Goal: Transaction & Acquisition: Purchase product/service

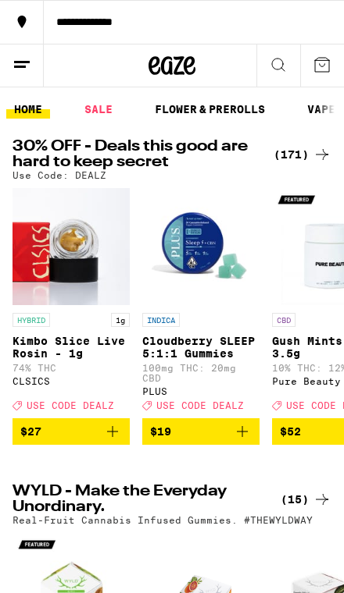
click at [319, 146] on icon at bounding box center [321, 154] width 19 height 19
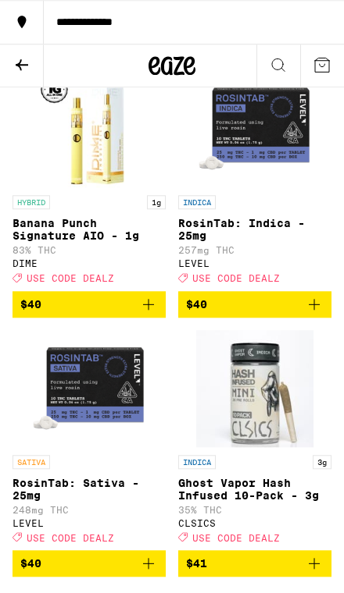
scroll to position [17938, 0]
